Goal: Task Accomplishment & Management: Manage account settings

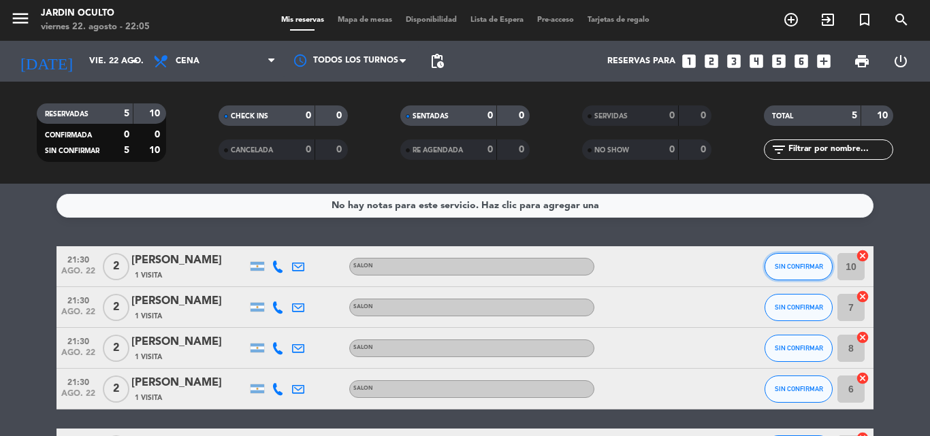
click at [807, 276] on button "SIN CONFIRMAR" at bounding box center [799, 266] width 68 height 27
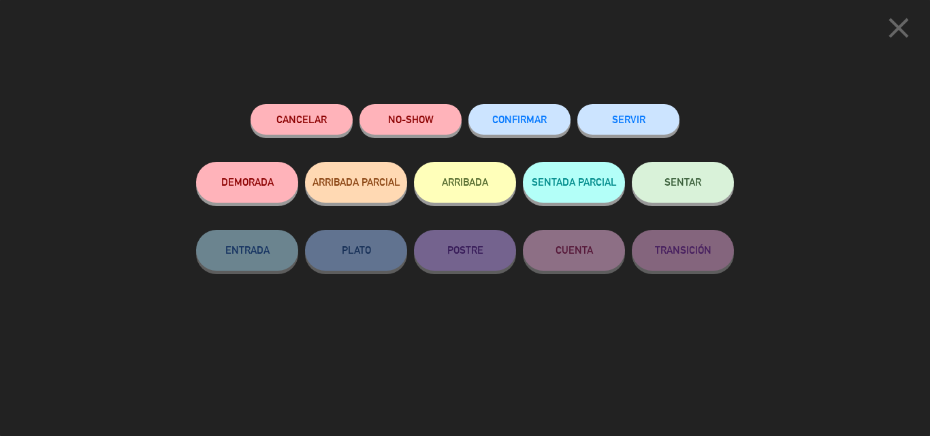
click at [539, 116] on span "CONFIRMAR" at bounding box center [519, 120] width 54 height 12
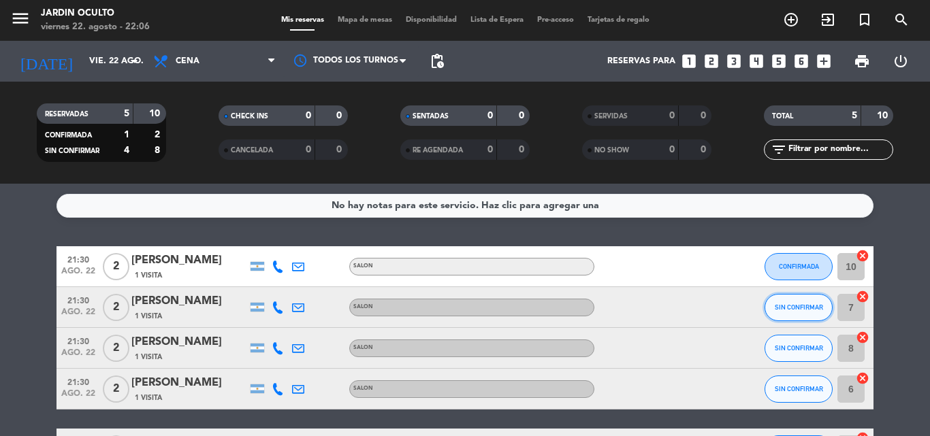
click at [827, 309] on button "SIN CONFIRMAR" at bounding box center [799, 307] width 68 height 27
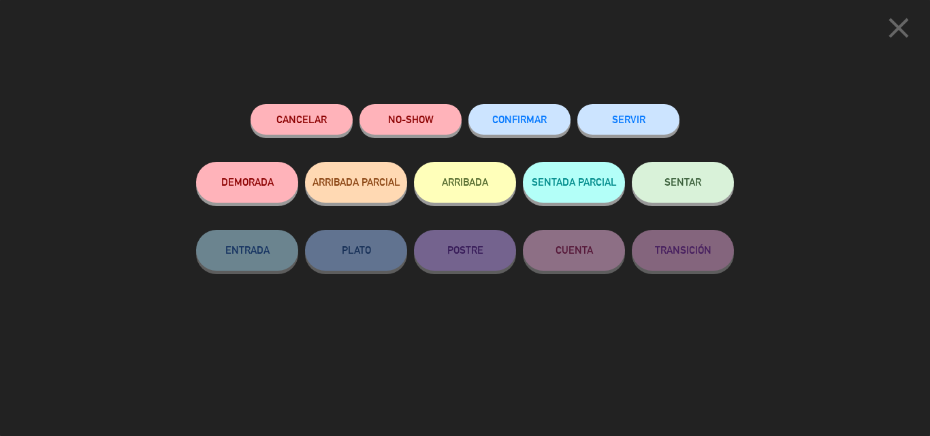
click at [510, 129] on button "CONFIRMAR" at bounding box center [519, 119] width 102 height 31
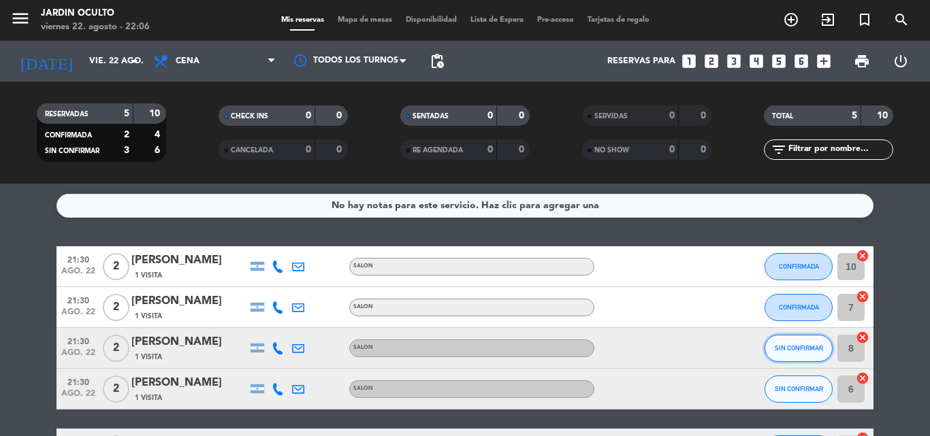
click at [792, 351] on span "SIN CONFIRMAR" at bounding box center [799, 347] width 48 height 7
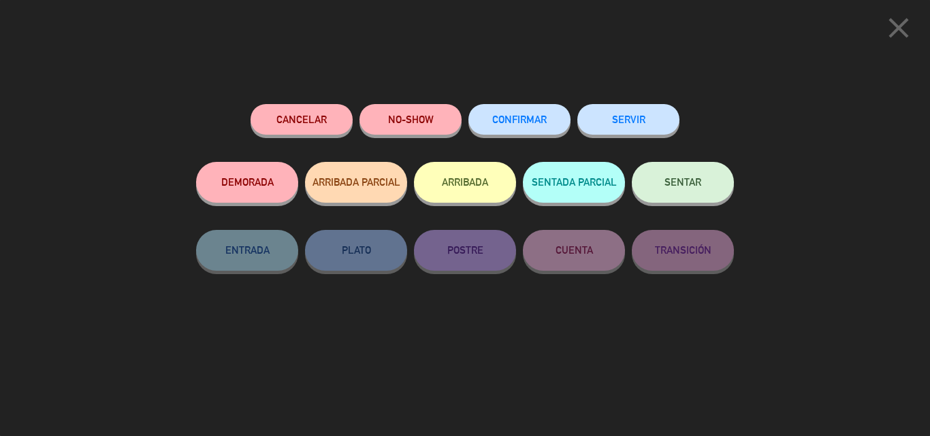
click at [515, 129] on button "CONFIRMAR" at bounding box center [519, 119] width 102 height 31
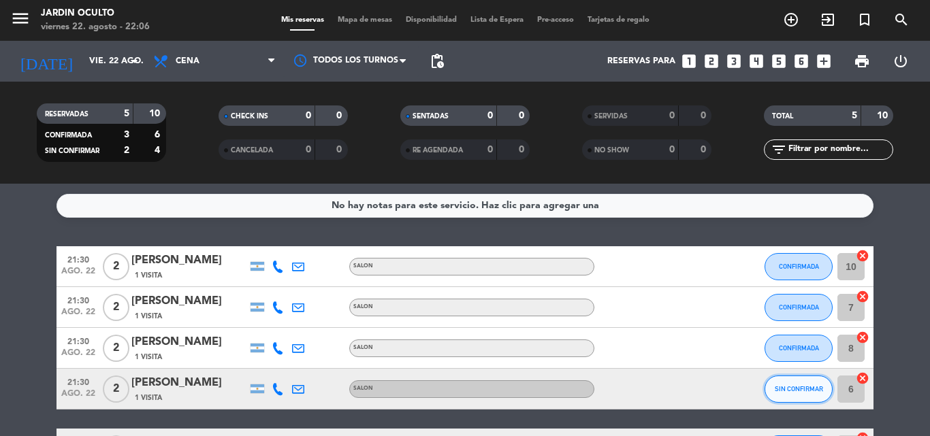
click at [824, 388] on button "SIN CONFIRMAR" at bounding box center [799, 389] width 68 height 27
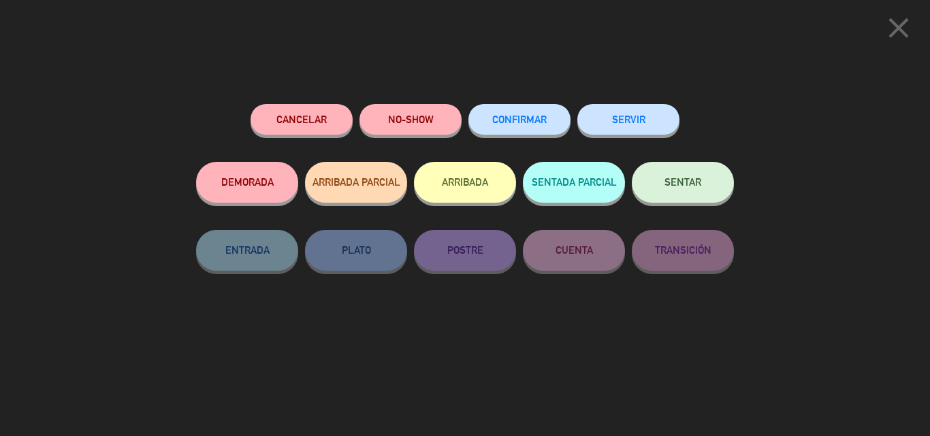
click at [541, 125] on span "CONFIRMAR" at bounding box center [519, 120] width 54 height 12
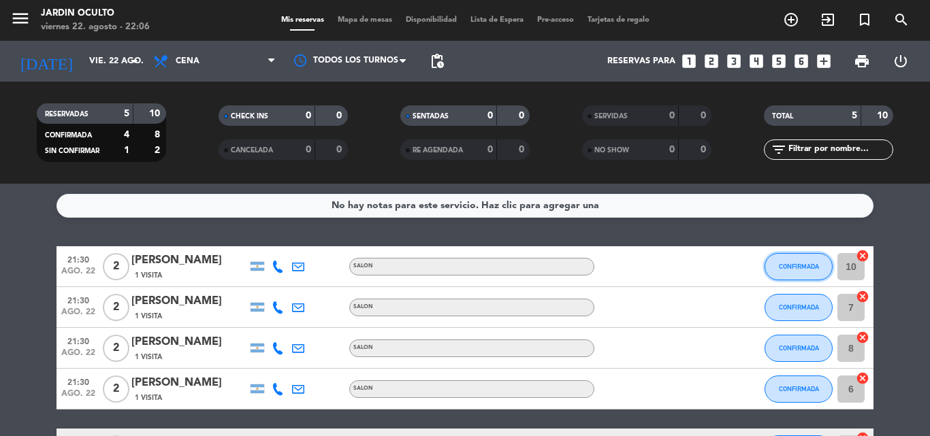
click at [829, 275] on button "CONFIRMADA" at bounding box center [799, 266] width 68 height 27
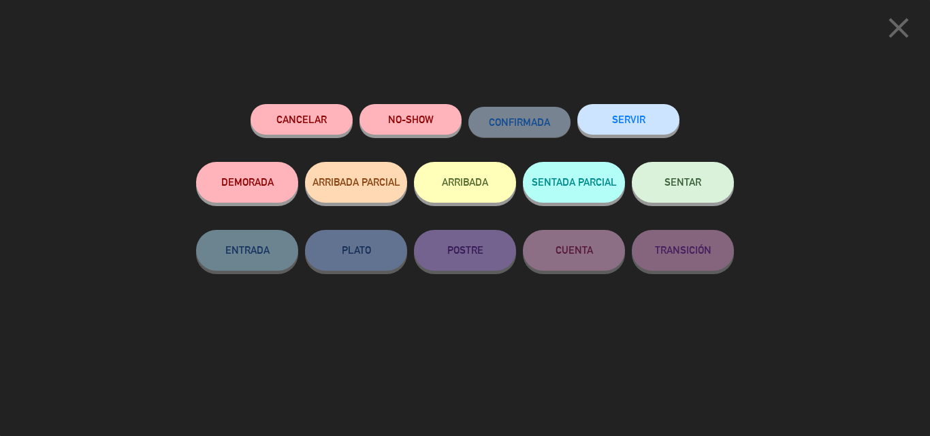
click at [897, 28] on icon "close" at bounding box center [899, 28] width 34 height 34
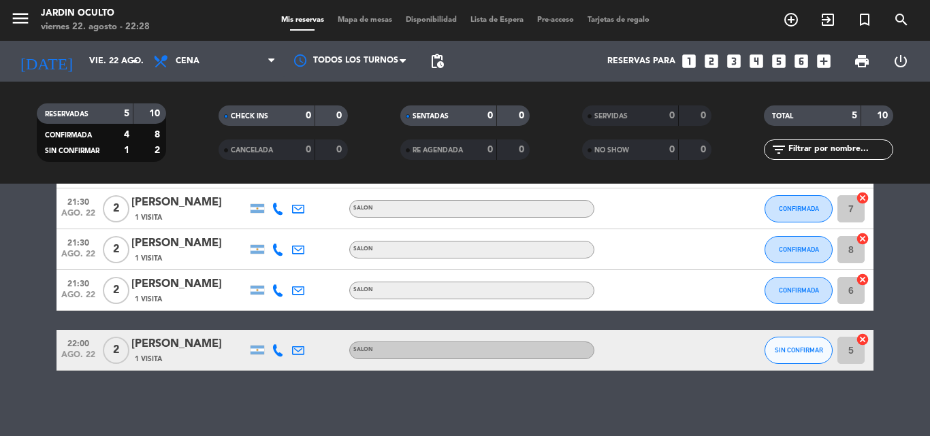
scroll to position [101, 0]
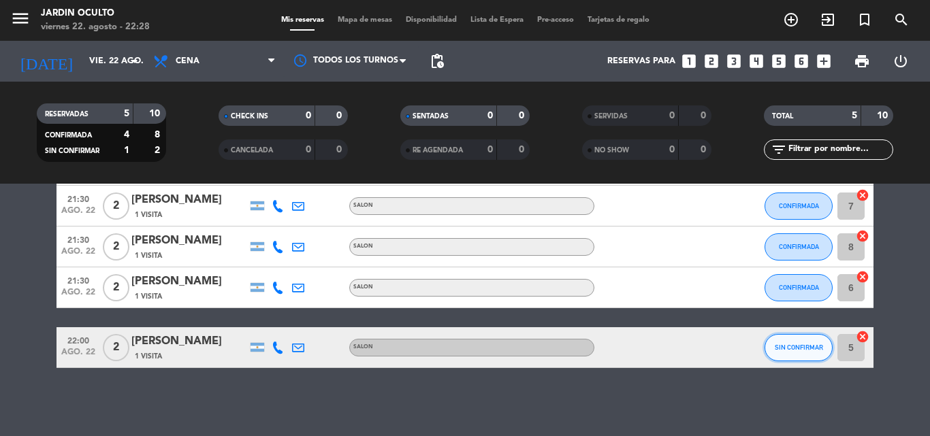
click at [802, 340] on button "SIN CONFIRMAR" at bounding box center [799, 347] width 68 height 27
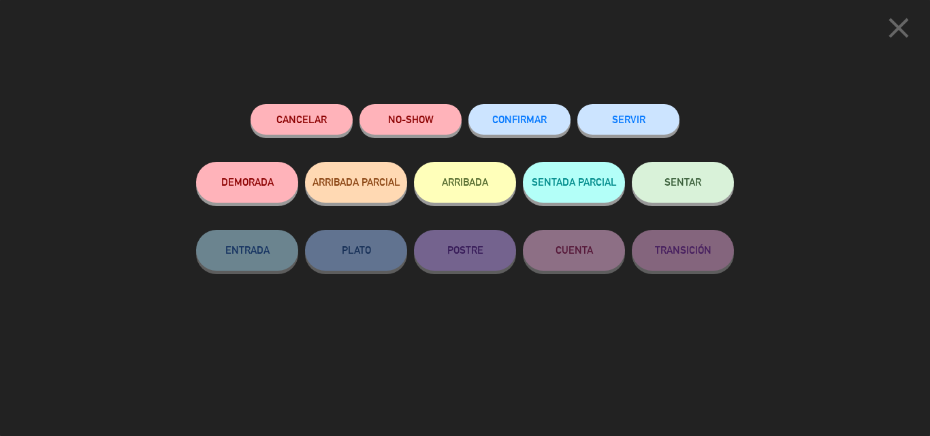
click at [558, 138] on div "CONFIRMAR" at bounding box center [519, 133] width 102 height 58
click at [557, 128] on button "CONFIRMAR" at bounding box center [519, 119] width 102 height 31
